Goal: Task Accomplishment & Management: Complete application form

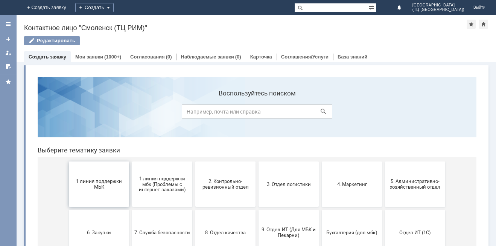
click at [102, 187] on span "1 линия поддержки МБК" at bounding box center [99, 183] width 56 height 11
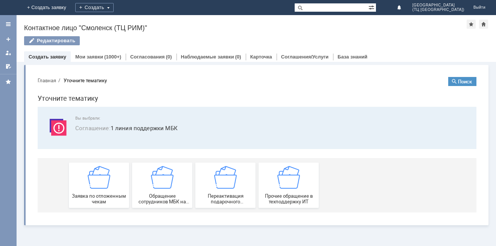
click at [102, 187] on img at bounding box center [99, 177] width 23 height 23
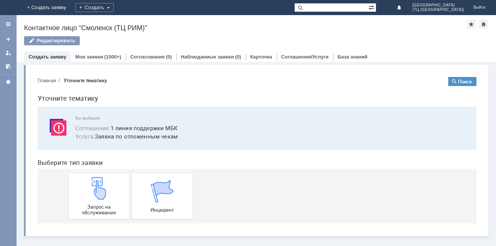
click at [102, 187] on img at bounding box center [99, 188] width 23 height 23
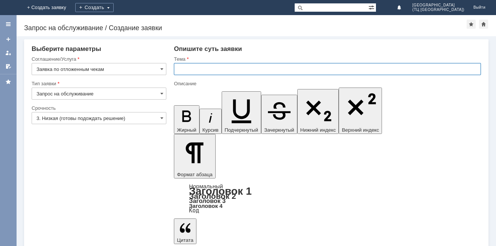
click at [186, 67] on input "text" at bounding box center [327, 69] width 307 height 12
type input "отложенный чек от [DATE]"
